Goal: Task Accomplishment & Management: Manage account settings

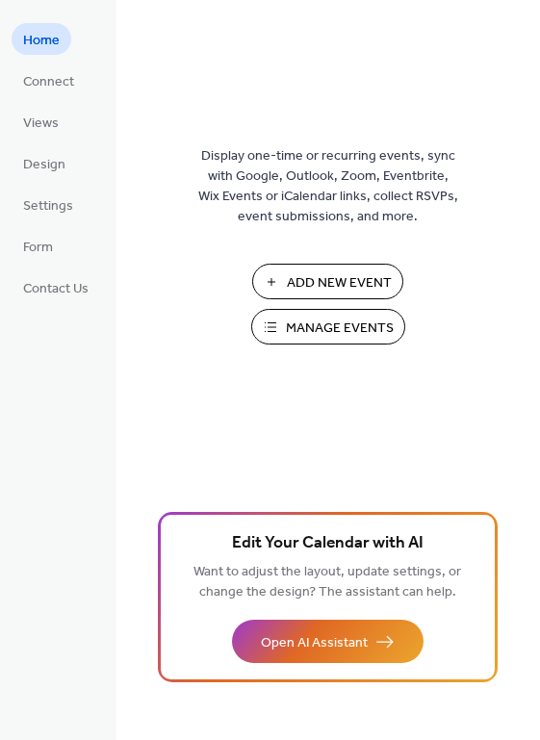
click at [303, 330] on span "Manage Events" at bounding box center [340, 329] width 108 height 20
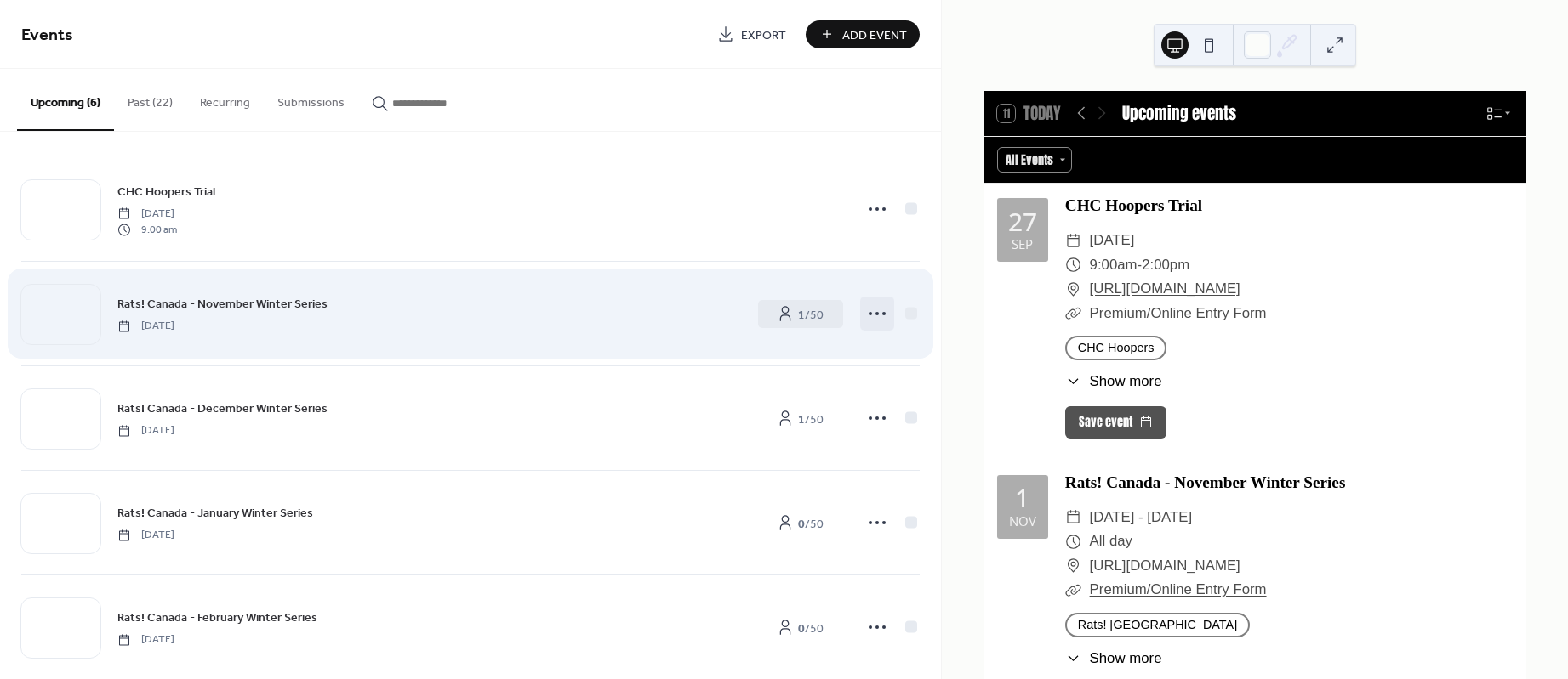
click at [882, 317] on icon at bounding box center [876, 313] width 27 height 27
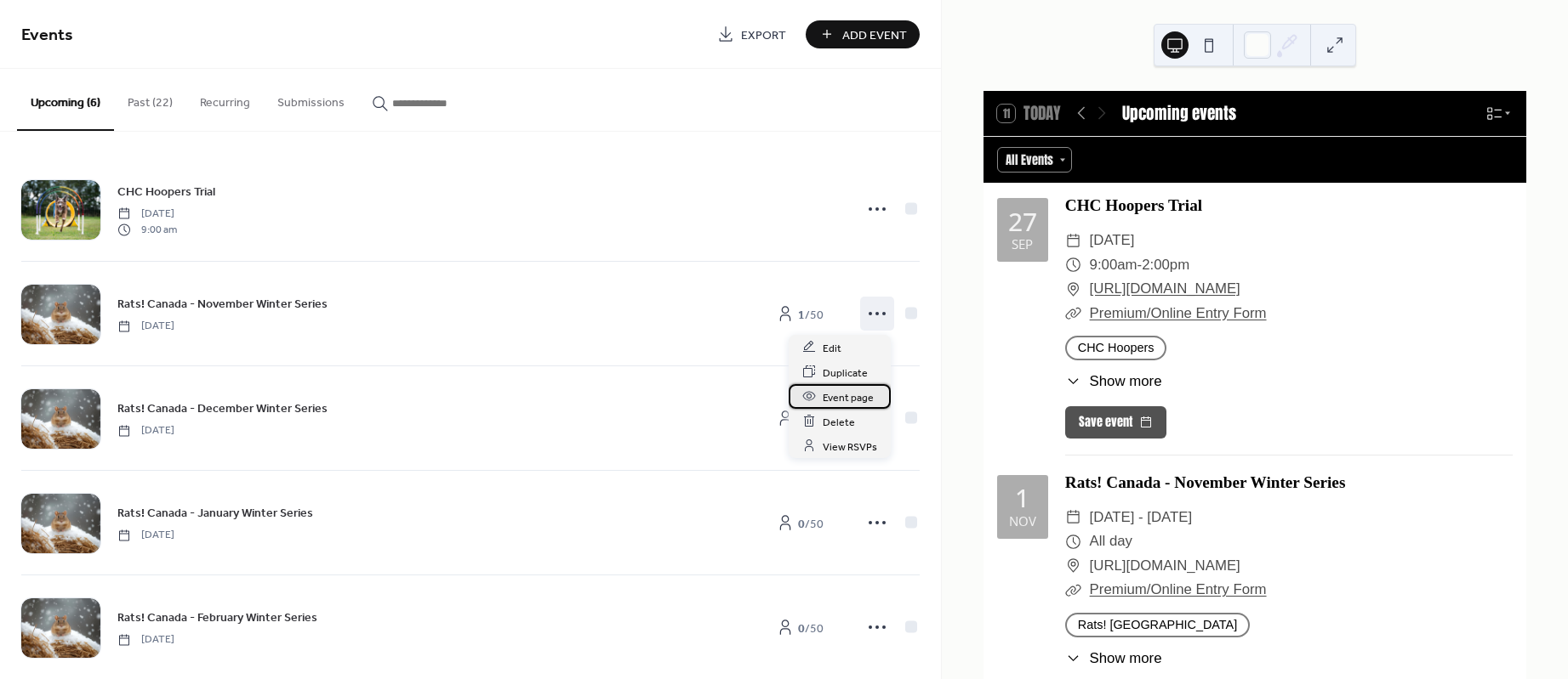
click at [859, 398] on span "Event page" at bounding box center [848, 397] width 51 height 18
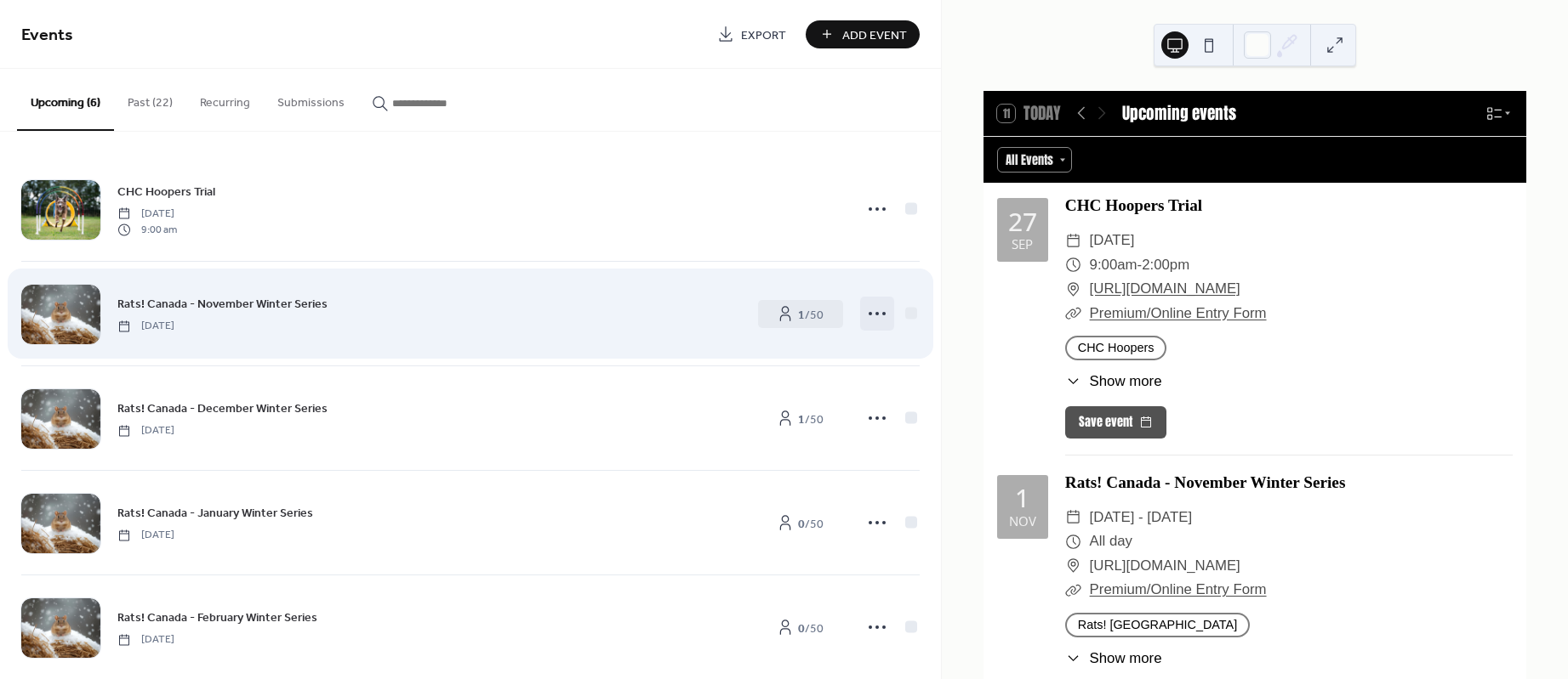
click at [871, 328] on icon at bounding box center [876, 313] width 27 height 27
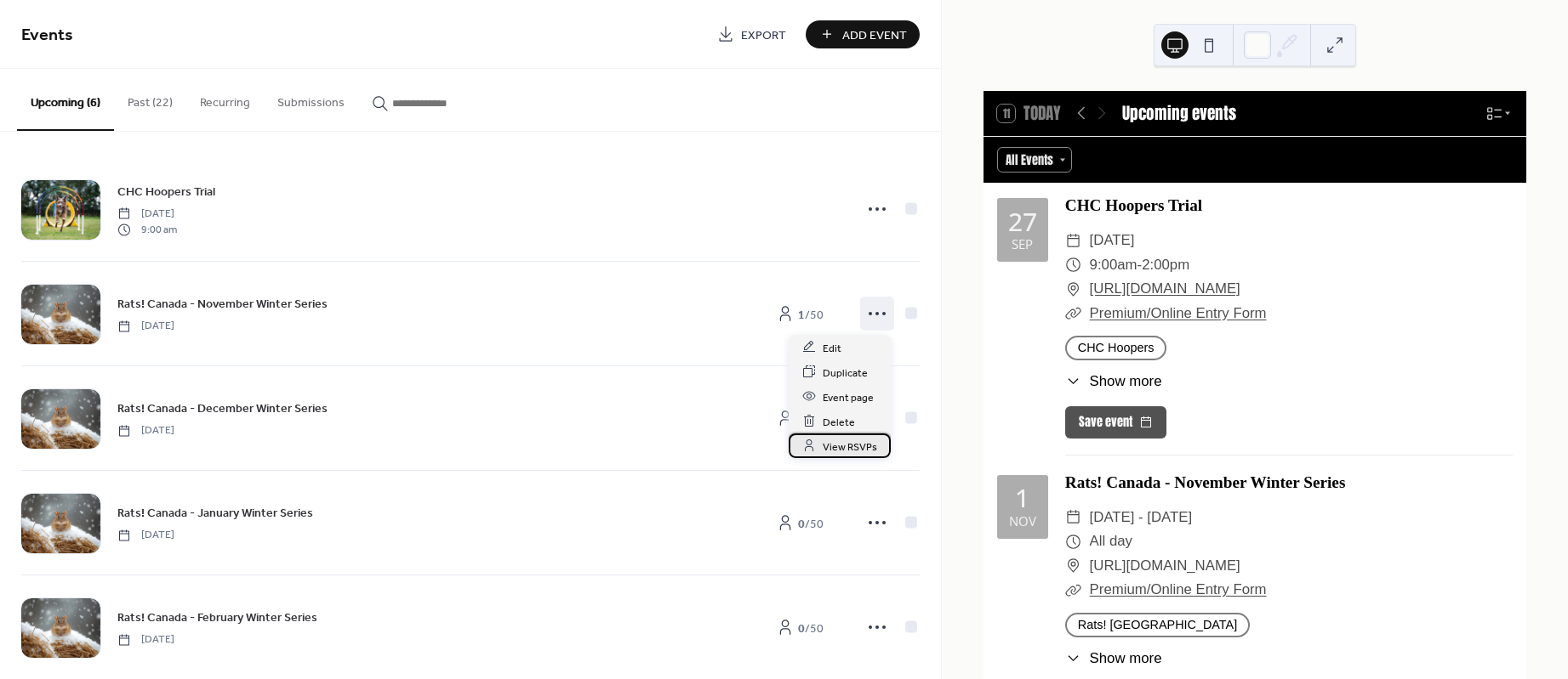
click at [859, 442] on span "View RSVPs" at bounding box center [850, 447] width 55 height 18
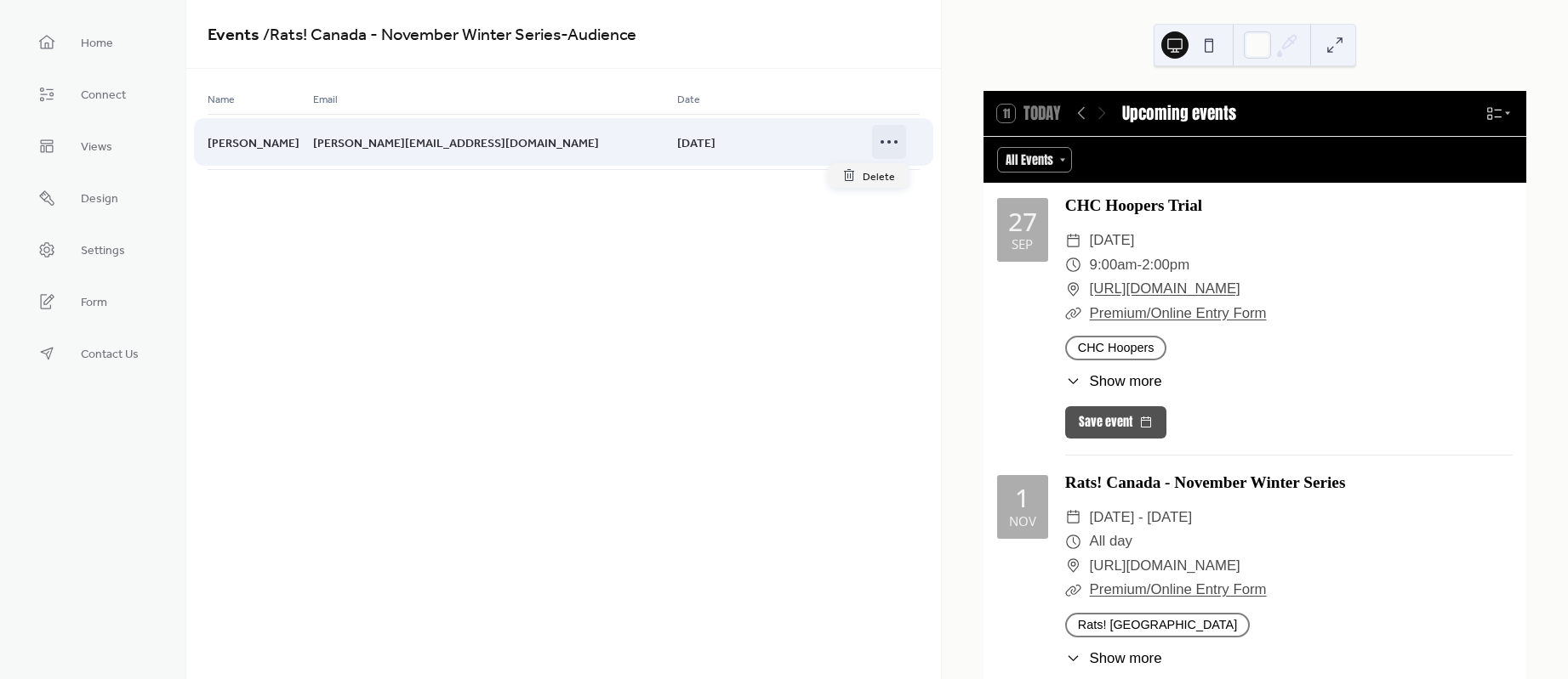
click at [892, 148] on icon at bounding box center [889, 141] width 27 height 27
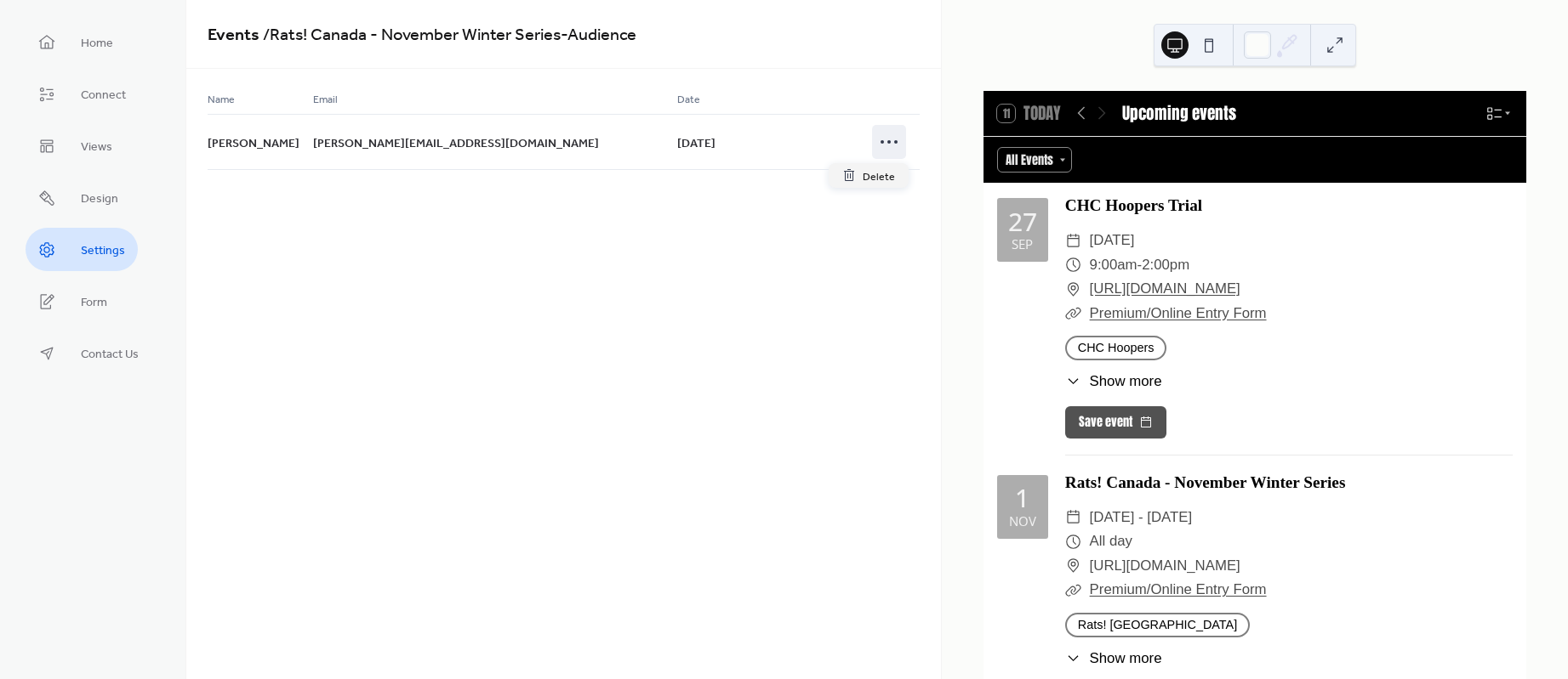
click at [93, 253] on span "Settings" at bounding box center [102, 251] width 44 height 18
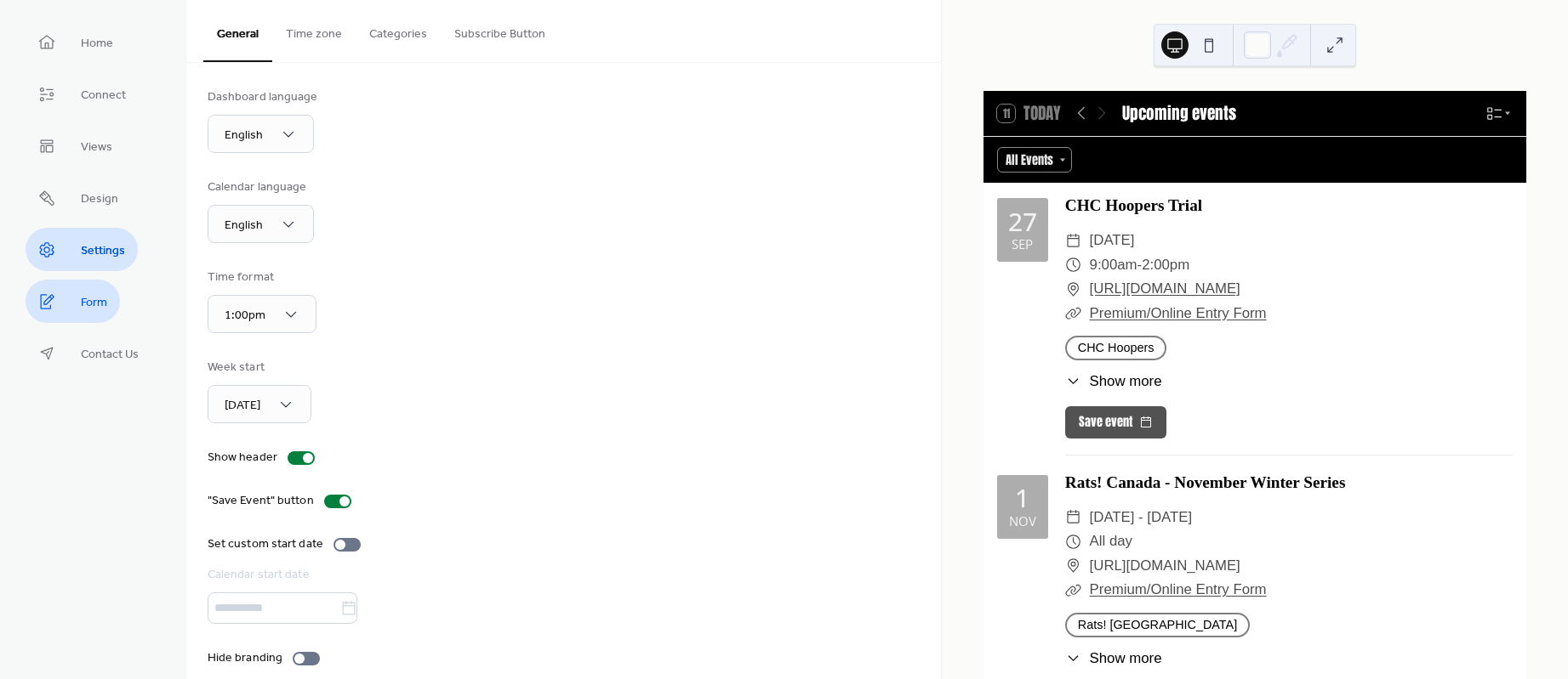
click at [86, 298] on span "Form" at bounding box center [94, 303] width 27 height 18
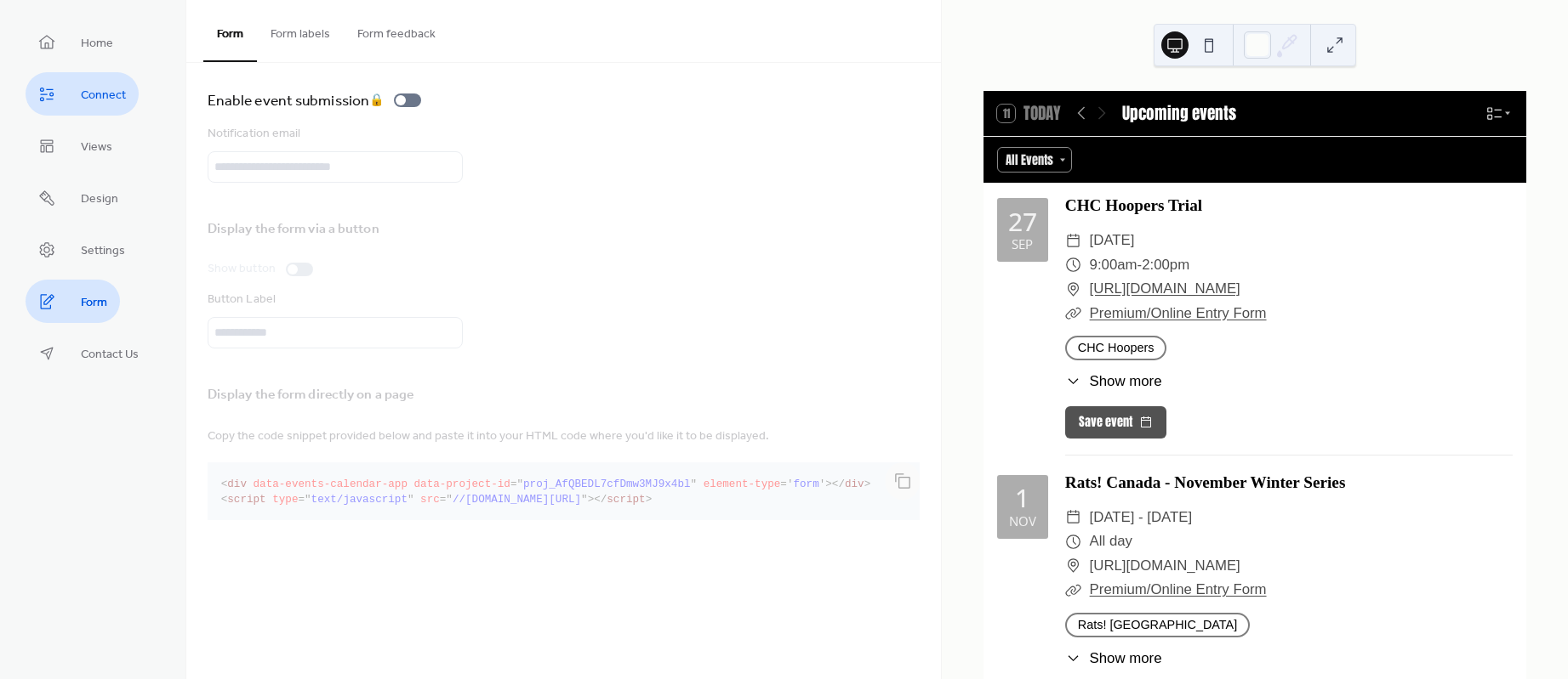
click at [113, 94] on span "Connect" at bounding box center [102, 95] width 45 height 18
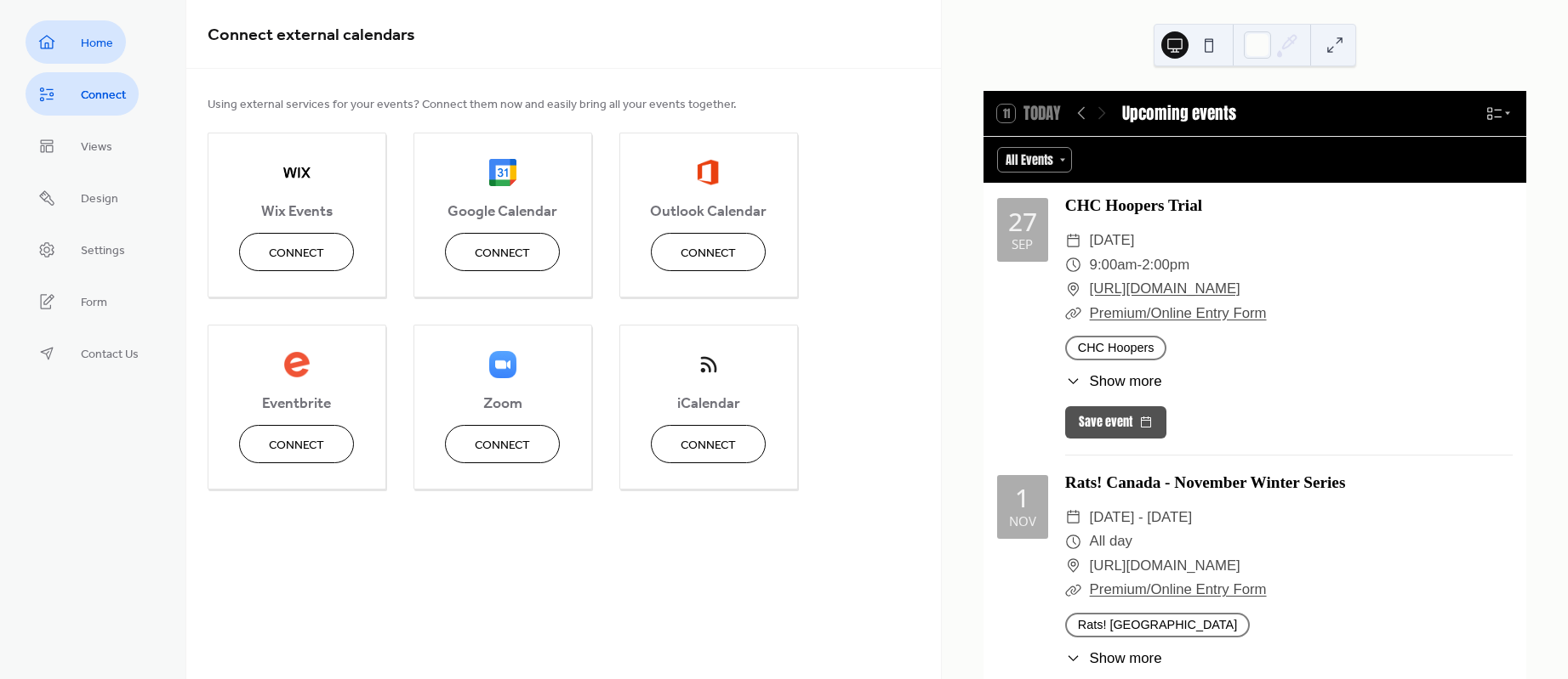
click at [116, 46] on link "Home" at bounding box center [76, 41] width 101 height 43
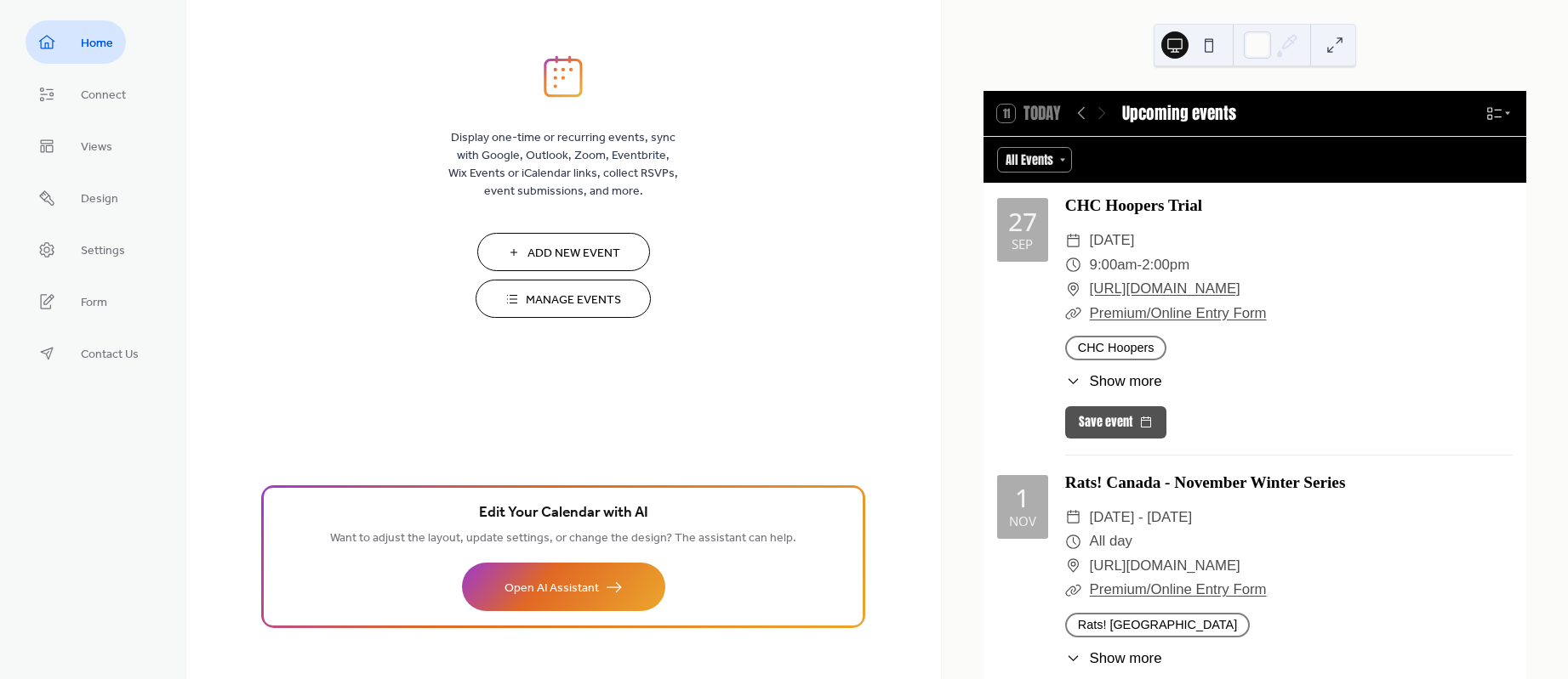
click at [530, 286] on button "Manage Events" at bounding box center [563, 298] width 175 height 38
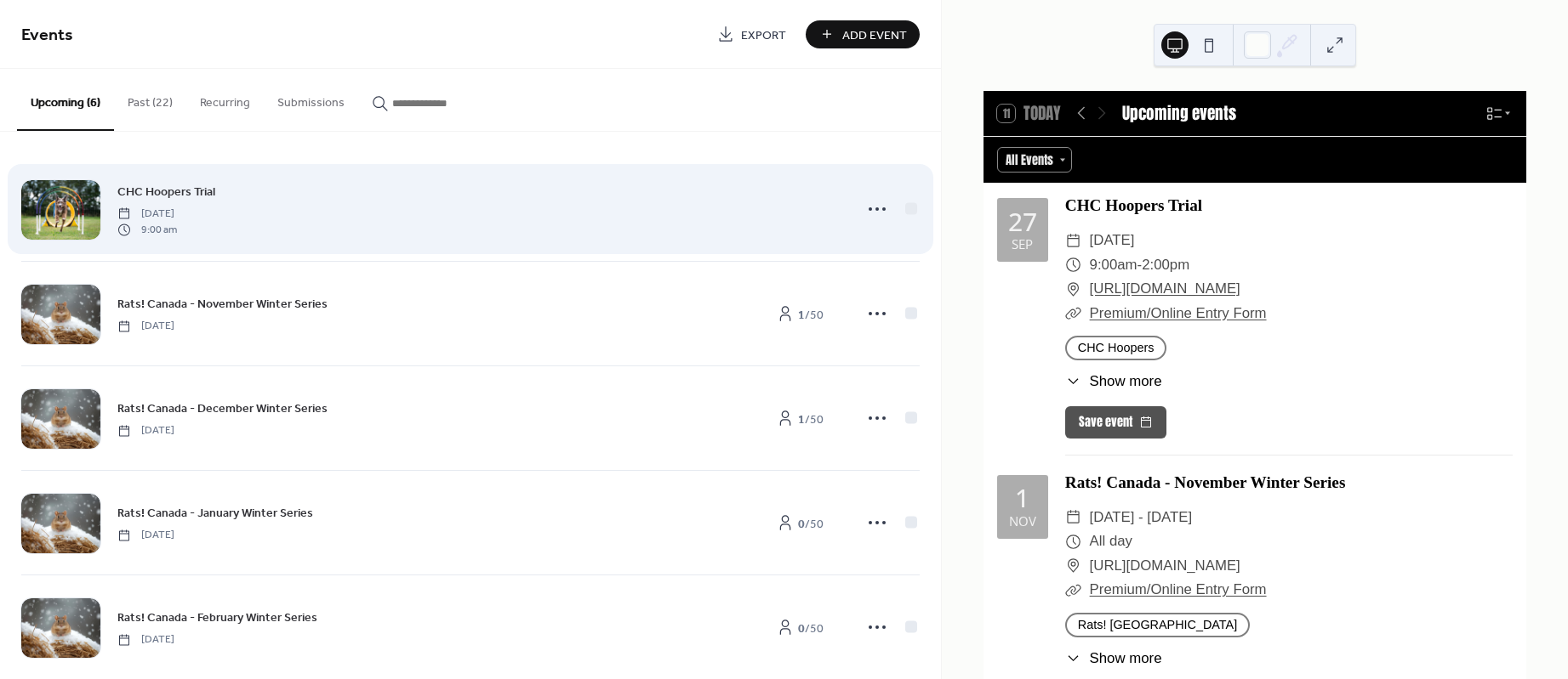
click at [869, 316] on icon at bounding box center [876, 313] width 27 height 27
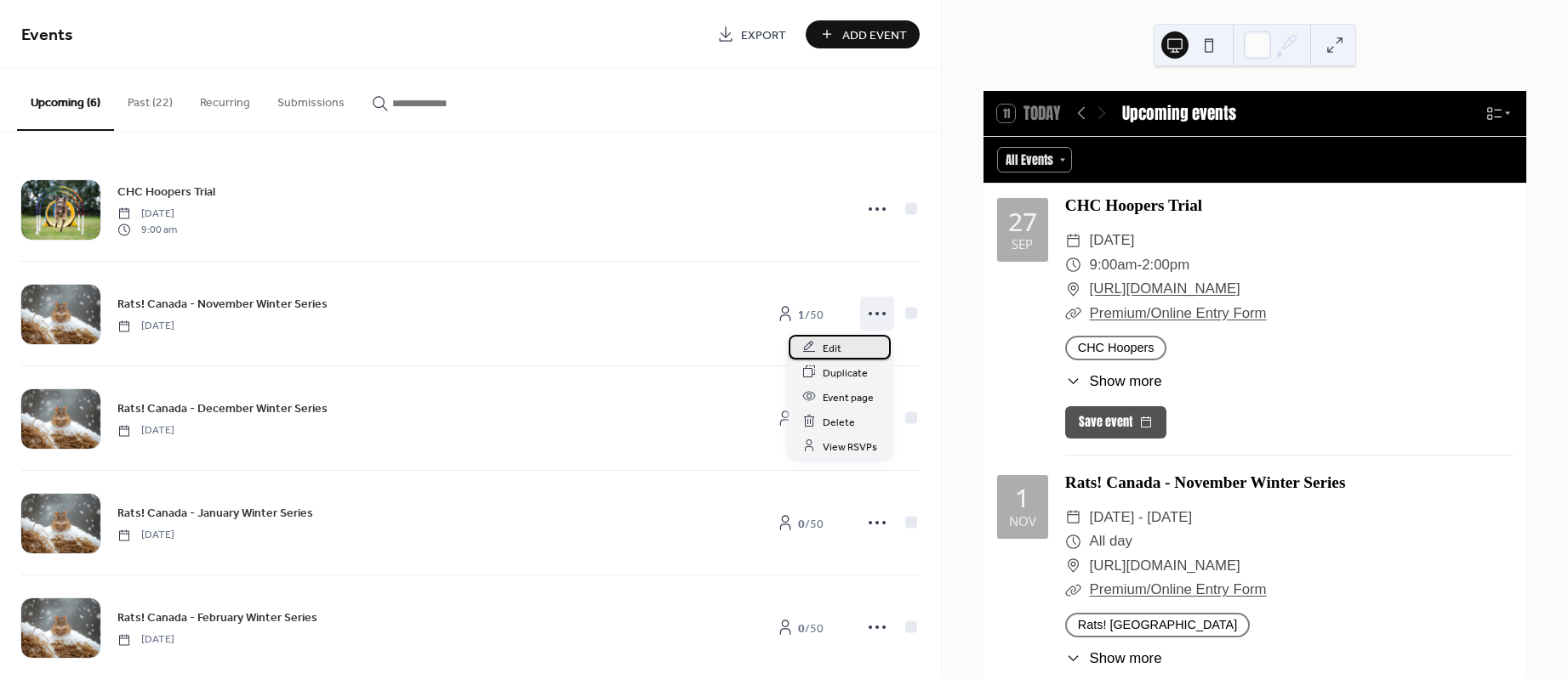
click at [843, 352] on div "Edit" at bounding box center [840, 347] width 102 height 25
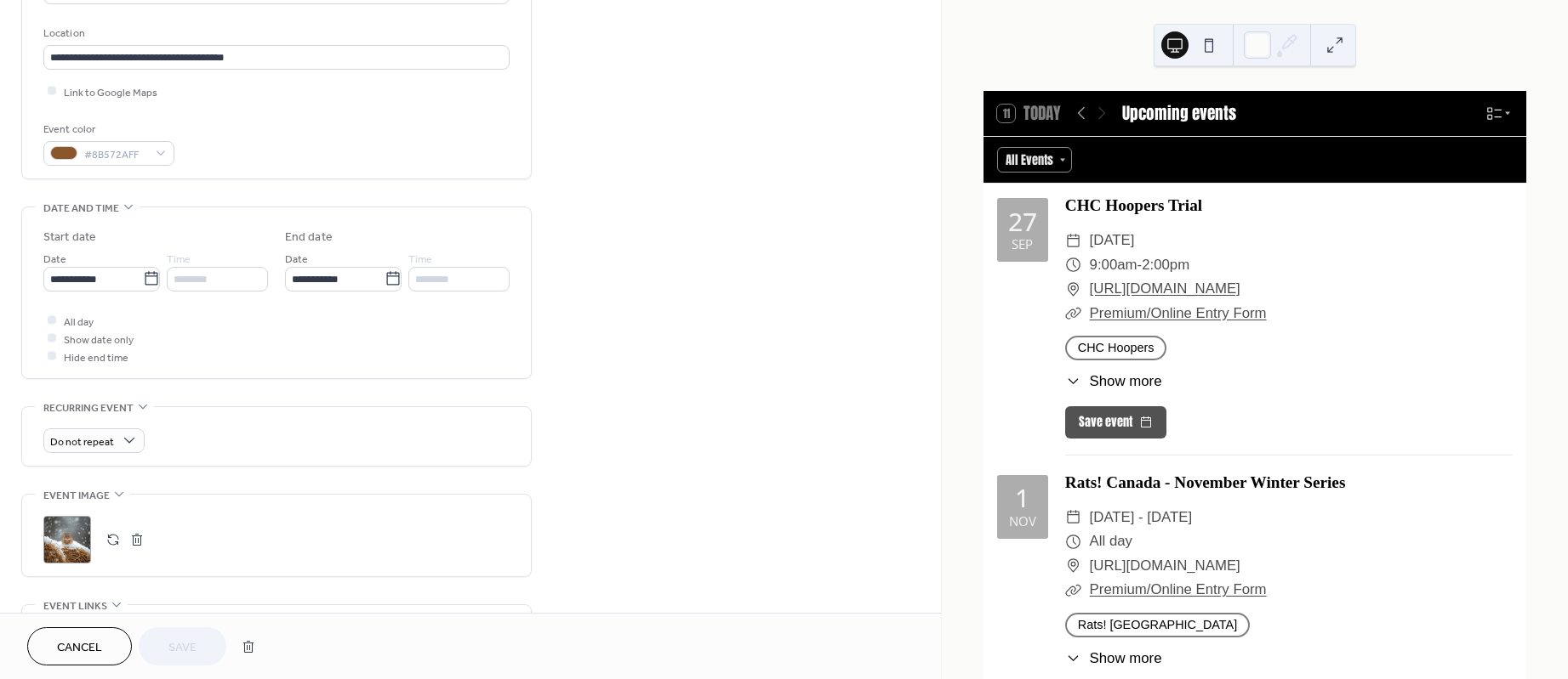
scroll to position [382, 0]
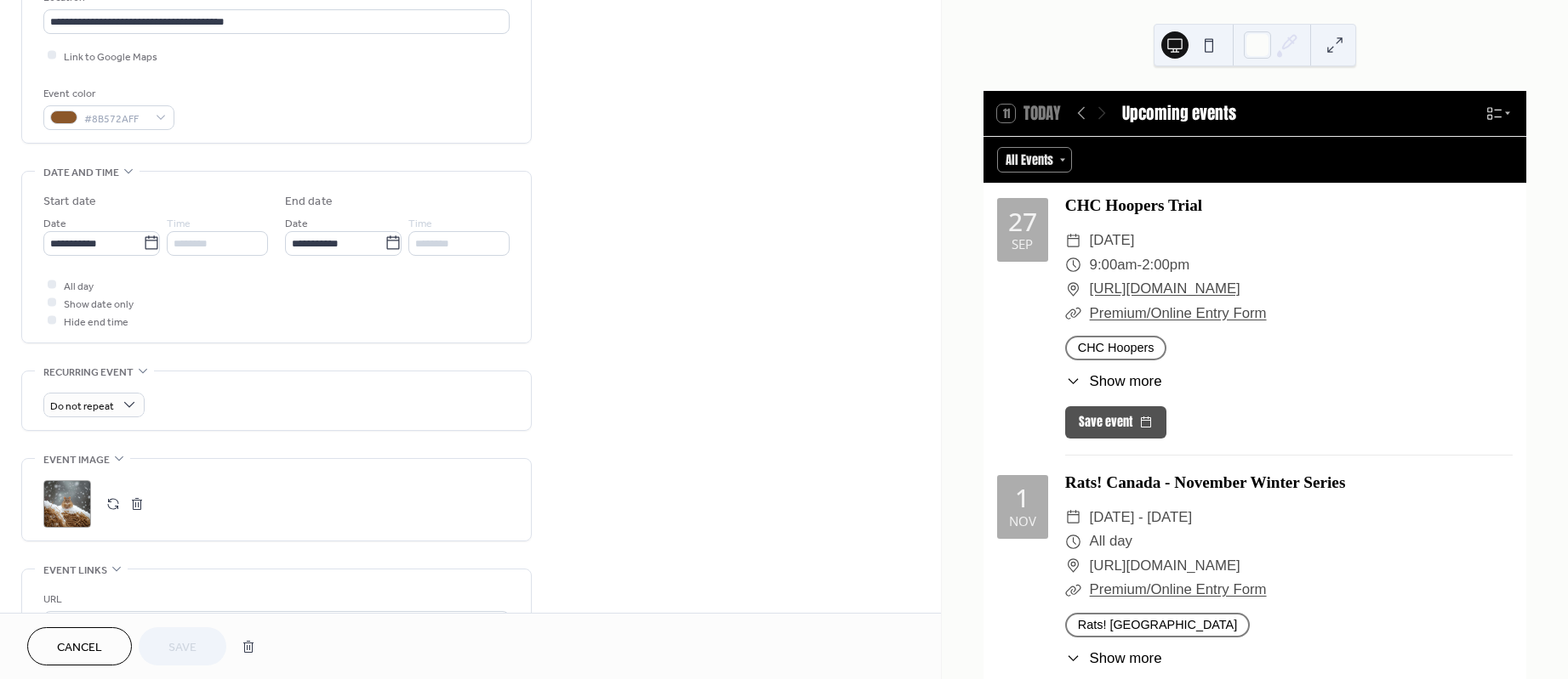
click at [83, 641] on span "Cancel" at bounding box center [80, 648] width 45 height 18
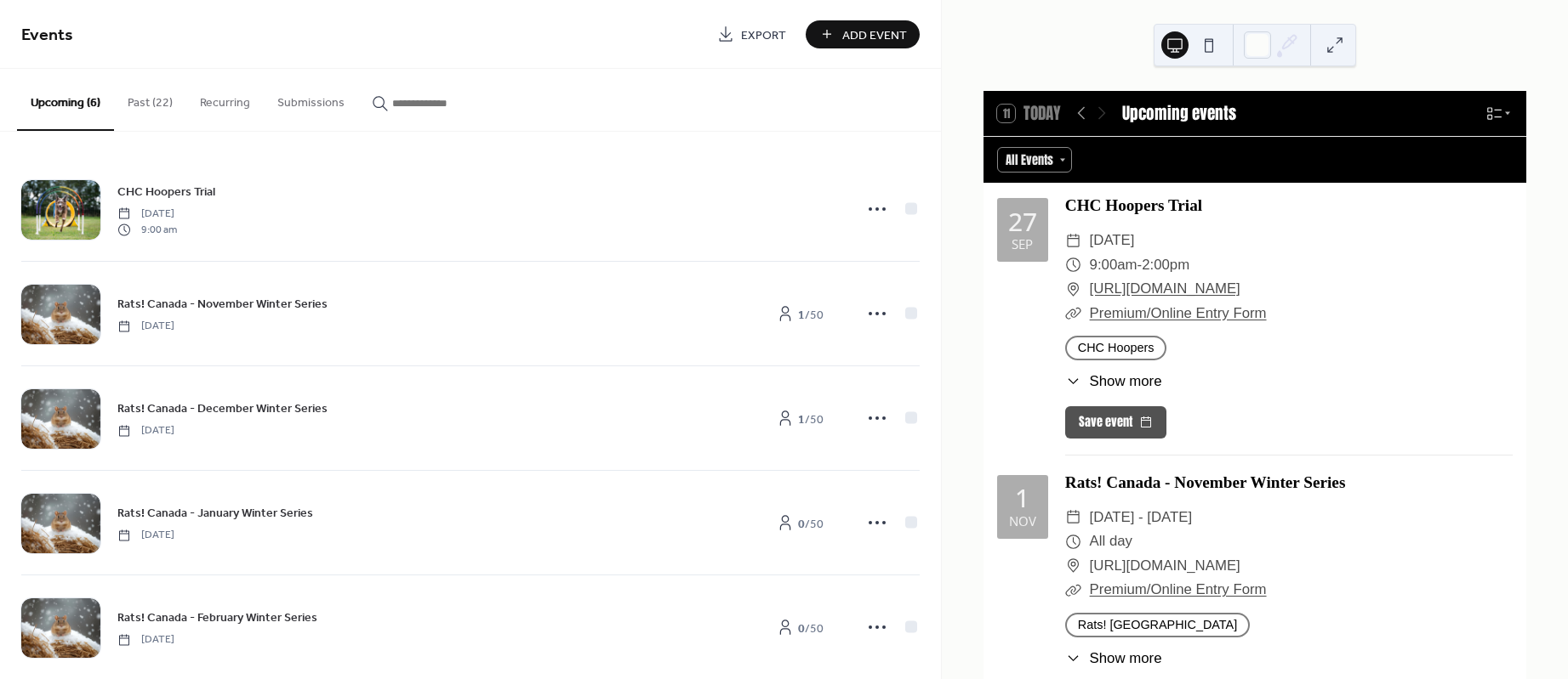
click at [335, 98] on button "Submissions" at bounding box center [310, 99] width 95 height 60
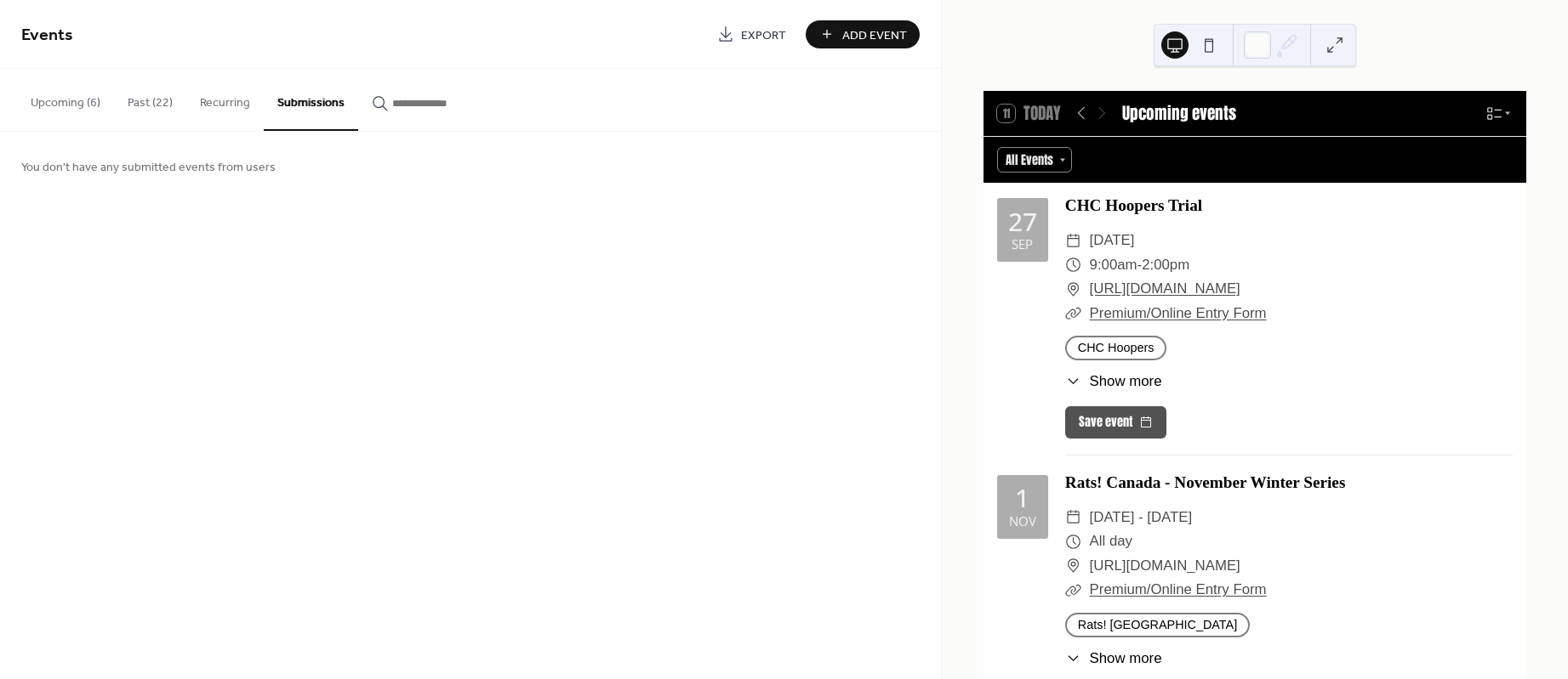
drag, startPoint x: 75, startPoint y: 107, endPoint x: 160, endPoint y: 101, distance: 85.2
click at [78, 107] on button "Upcoming (6)" at bounding box center [65, 99] width 97 height 60
